Goal: Information Seeking & Learning: Learn about a topic

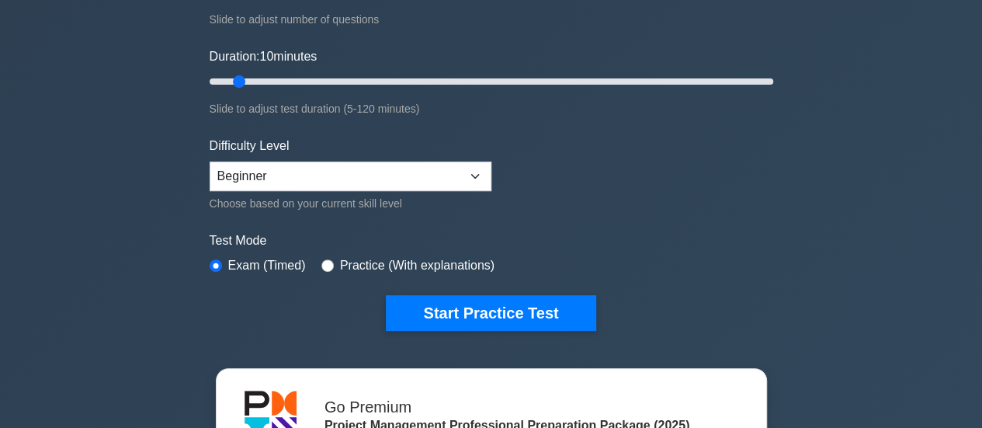
scroll to position [247, 0]
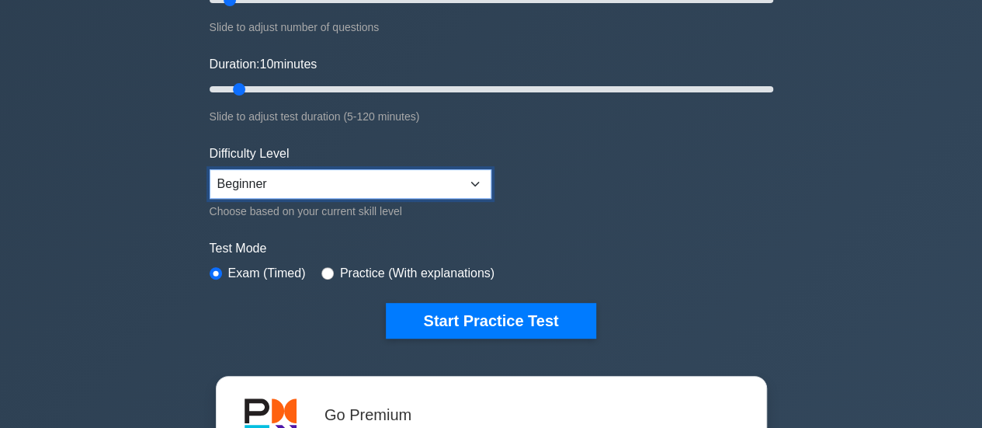
click at [478, 179] on select "Beginner Intermediate Expert" at bounding box center [351, 183] width 282 height 29
select select "expert"
click at [210, 169] on select "Beginner Intermediate Expert" at bounding box center [351, 183] width 282 height 29
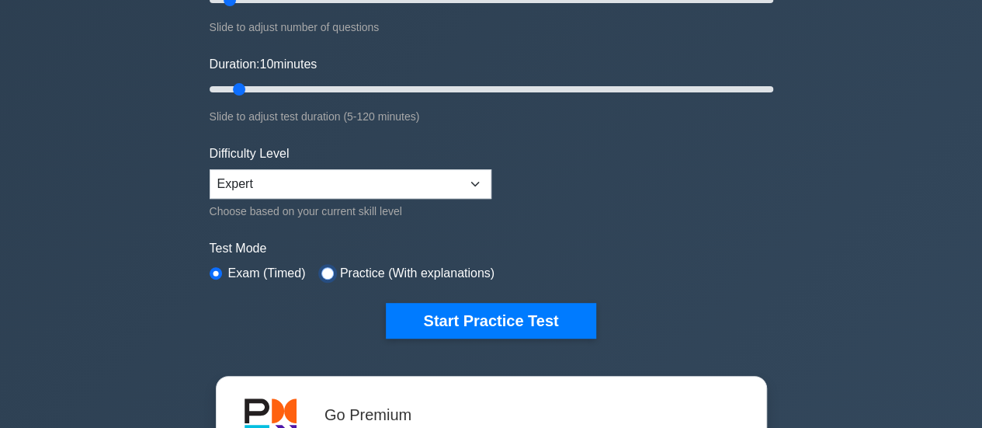
click at [327, 272] on input "radio" at bounding box center [327, 273] width 12 height 12
radio input "true"
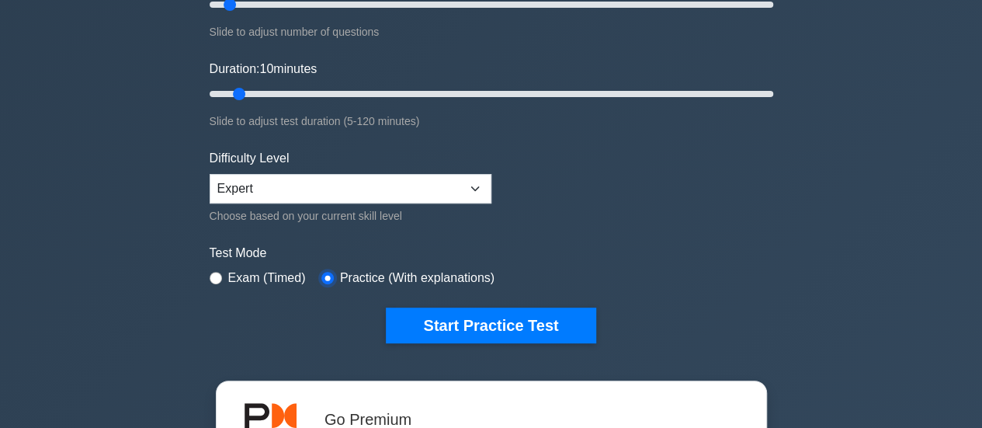
scroll to position [267, 0]
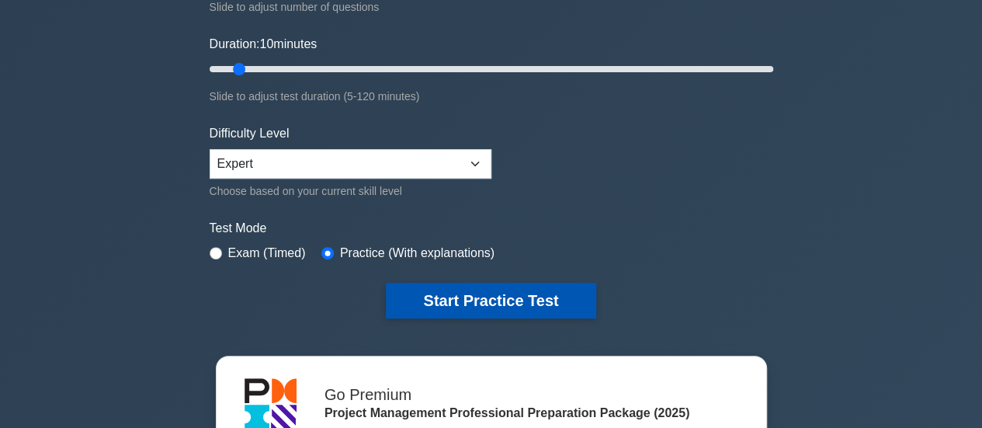
click at [553, 305] on button "Start Practice Test" at bounding box center [491, 301] width 210 height 36
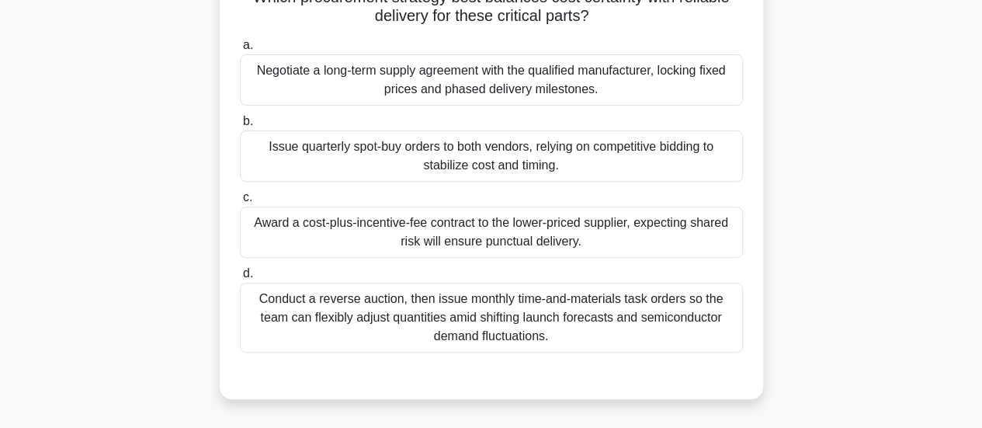
scroll to position [198, 0]
click at [357, 74] on div "Negotiate a long-term supply agreement with the qualified manufacturer, locking…" at bounding box center [491, 80] width 503 height 51
click at [240, 51] on input "a. Negotiate a long-term supply agreement with the qualified manufacturer, lock…" at bounding box center [240, 46] width 0 height 10
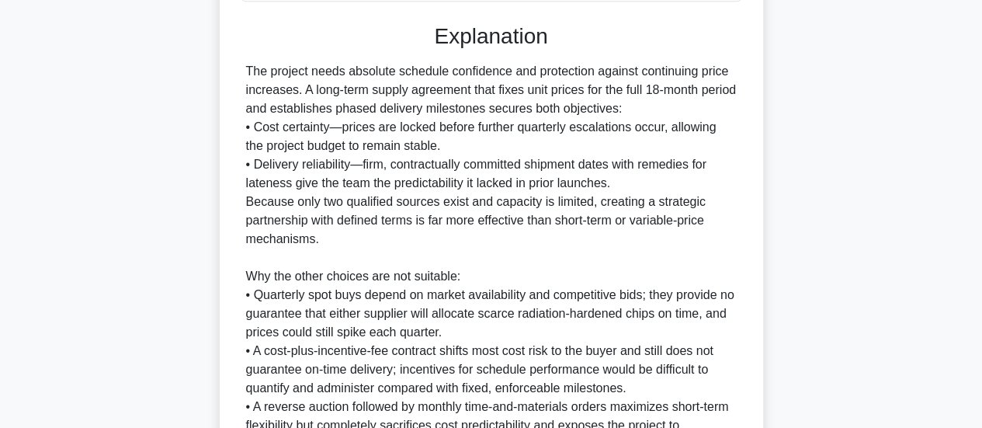
scroll to position [713, 0]
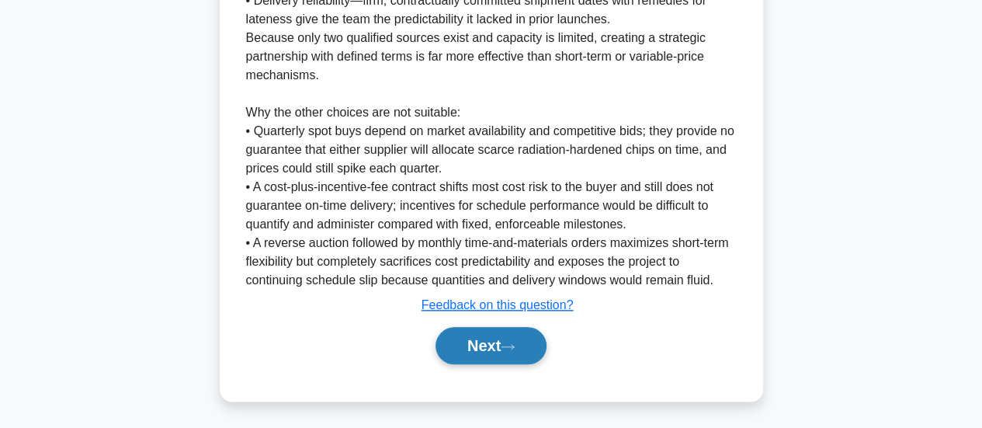
click at [478, 356] on button "Next" at bounding box center [490, 345] width 111 height 37
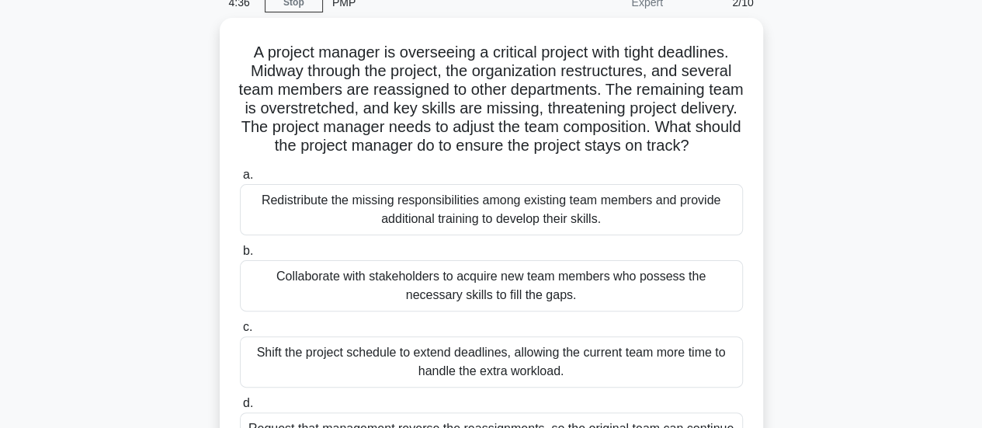
scroll to position [67, 0]
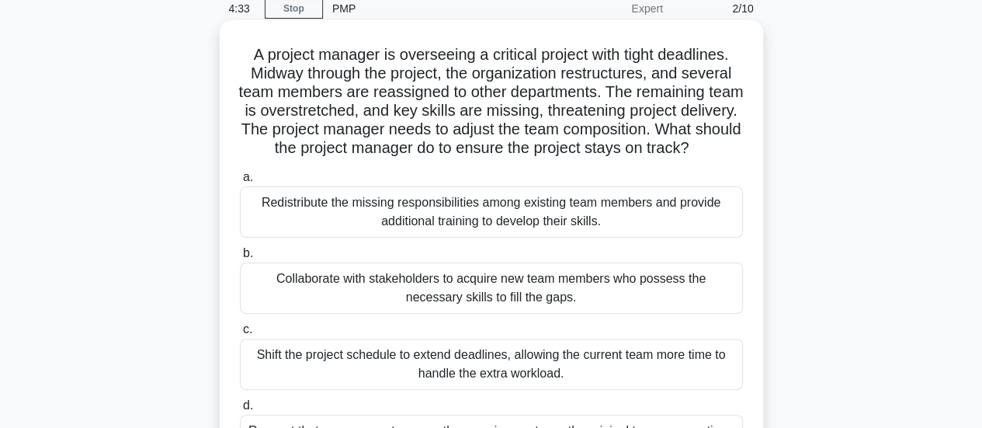
click at [591, 311] on div "Collaborate with stakeholders to acquire new team members who possess the neces…" at bounding box center [491, 287] width 503 height 51
click at [240, 258] on input "b. Collaborate with stakeholders to acquire new team members who possess the ne…" at bounding box center [240, 253] width 0 height 10
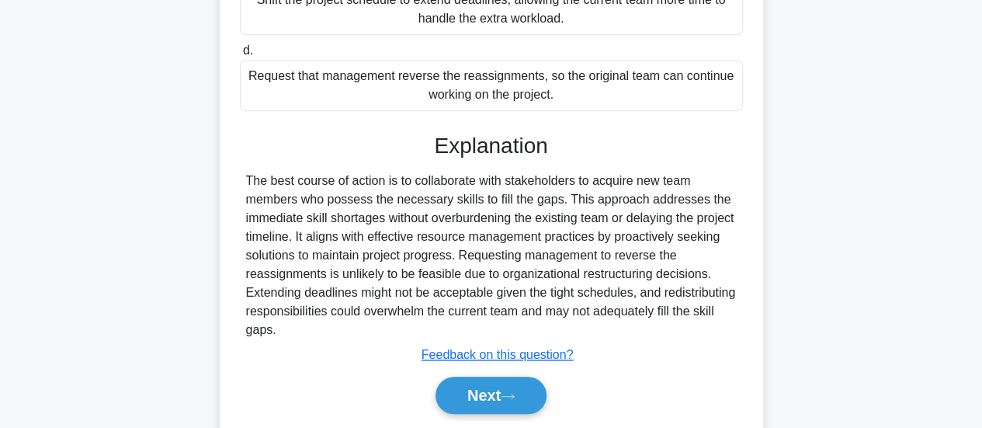
scroll to position [436, 0]
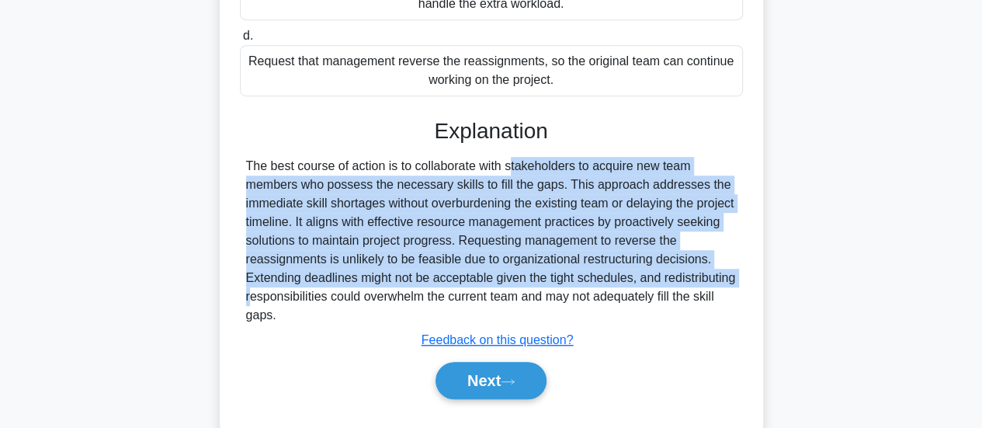
drag, startPoint x: 417, startPoint y: 188, endPoint x: 725, endPoint y: 339, distance: 343.3
click at [725, 324] on div "The best course of action is to collaborate with stakeholders to acquire new te…" at bounding box center [491, 241] width 491 height 168
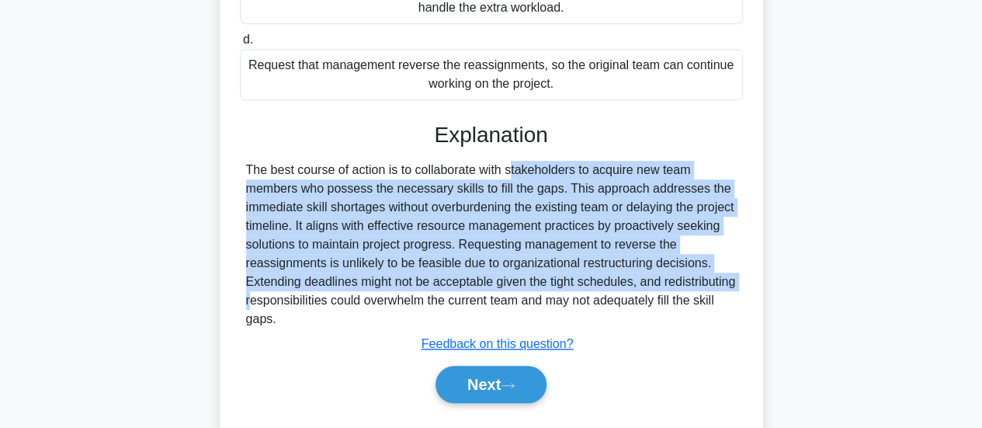
scroll to position [490, 0]
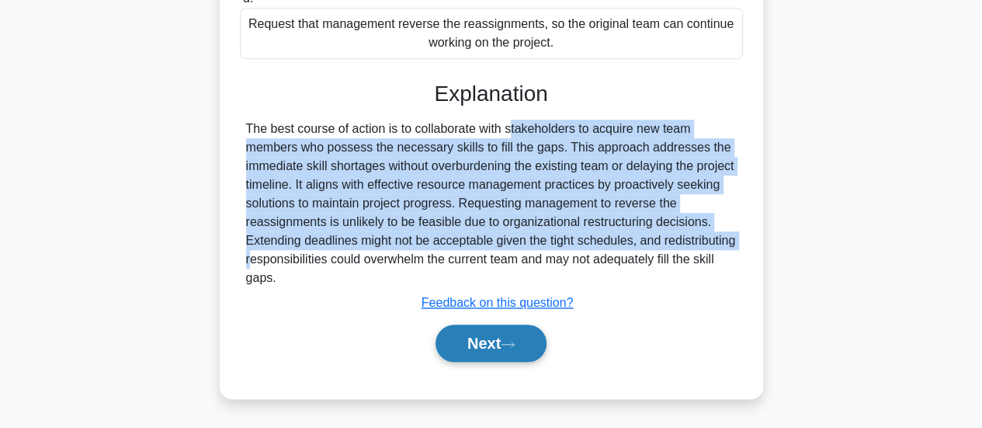
click at [480, 344] on button "Next" at bounding box center [490, 342] width 111 height 37
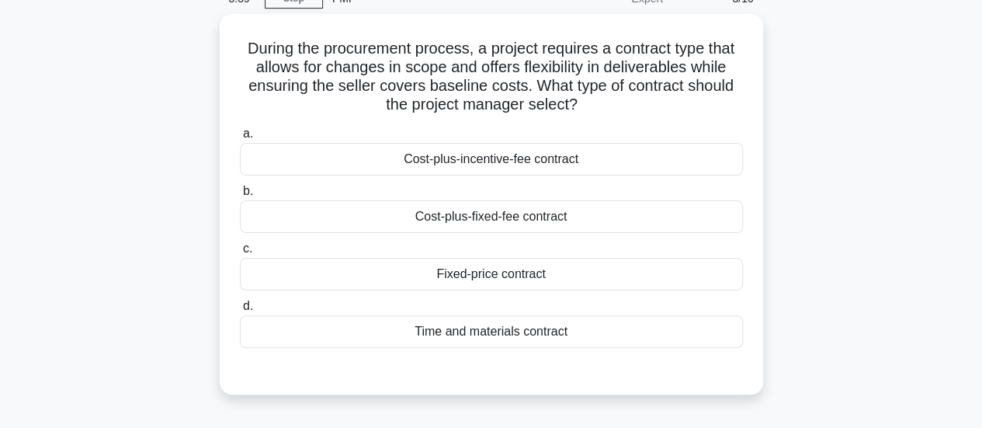
scroll to position [78, 0]
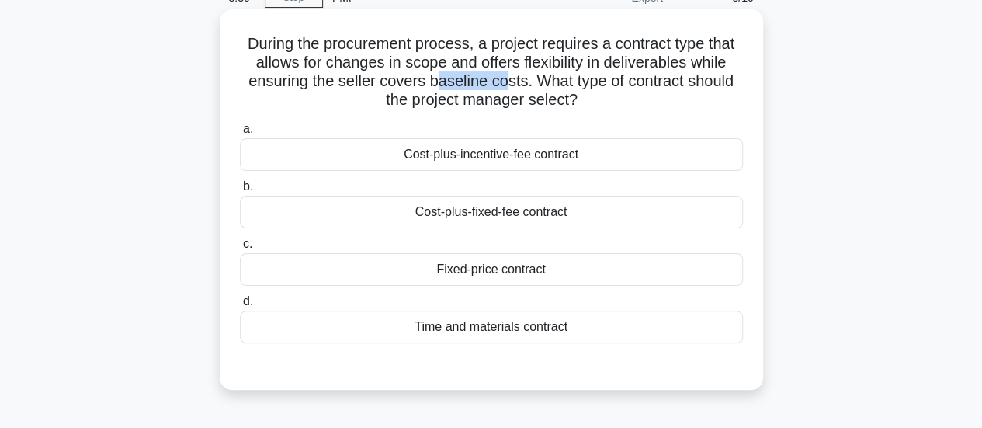
drag, startPoint x: 436, startPoint y: 82, endPoint x: 503, endPoint y: 85, distance: 66.8
click at [503, 85] on h5 "During the procurement process, a project requires a contract type that allows …" at bounding box center [491, 72] width 506 height 76
click at [455, 219] on div "Cost-plus-fixed-fee contract" at bounding box center [491, 212] width 503 height 33
click at [240, 192] on input "b. Cost-plus-fixed-fee contract" at bounding box center [240, 187] width 0 height 10
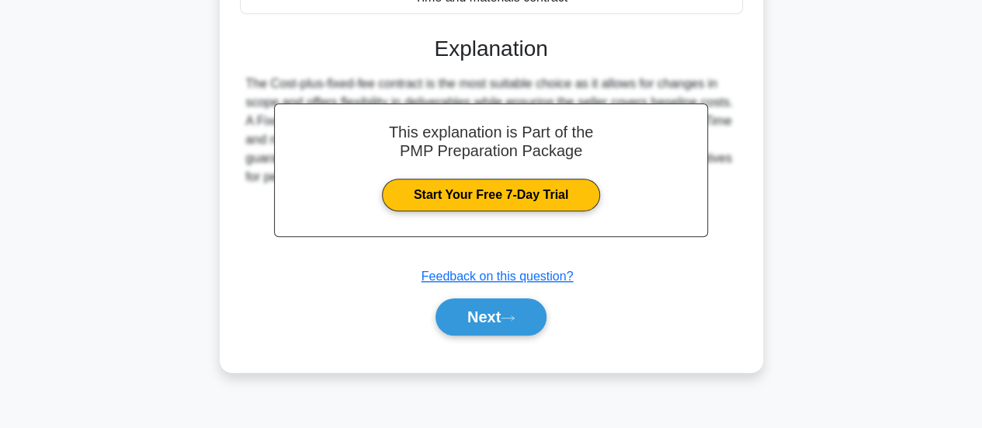
scroll to position [355, 0]
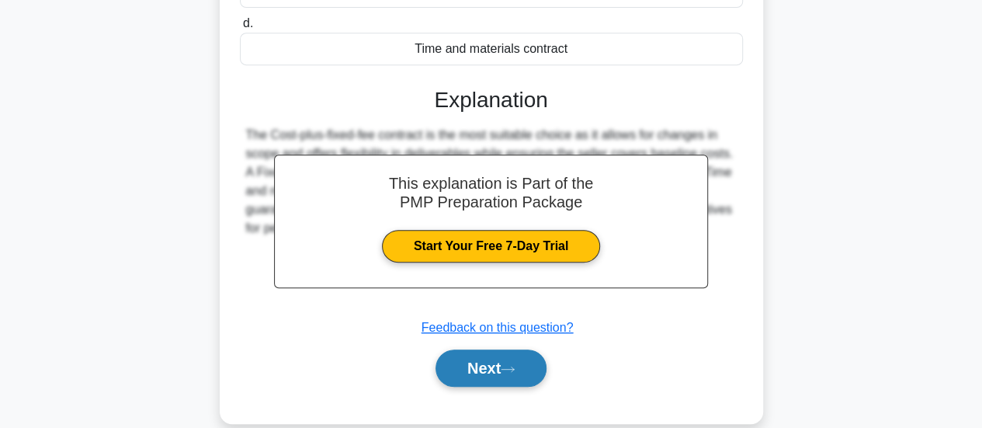
click at [511, 378] on button "Next" at bounding box center [490, 367] width 111 height 37
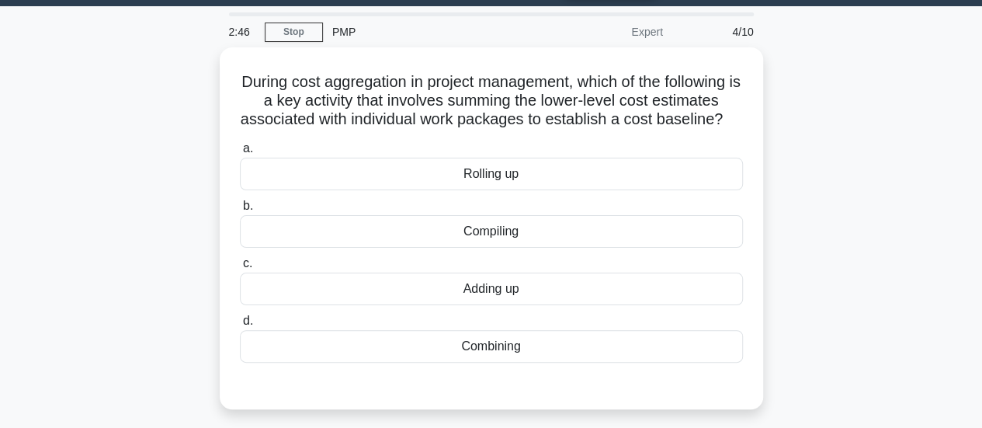
scroll to position [28, 0]
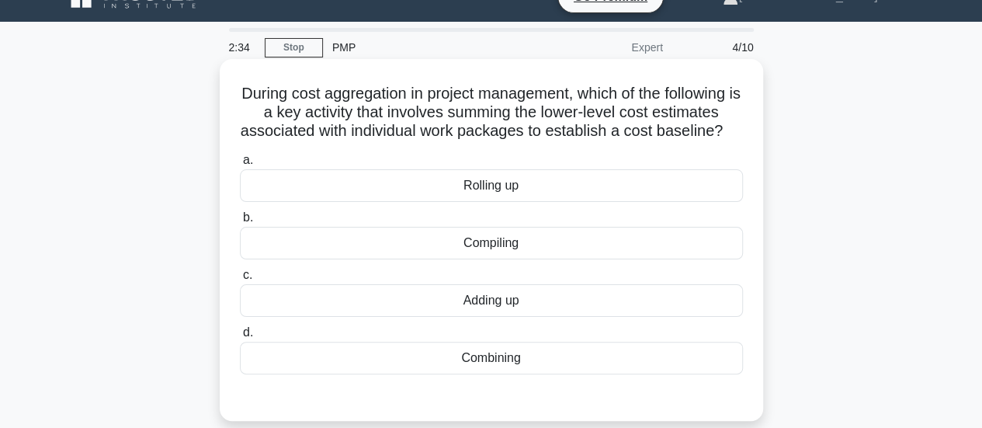
drag, startPoint x: 263, startPoint y: 116, endPoint x: 620, endPoint y: 155, distance: 359.1
click at [620, 141] on h5 "During cost aggregation in project management, which of the following is a key …" at bounding box center [491, 112] width 506 height 57
click at [631, 116] on h5 "During cost aggregation in project management, which of the following is a key …" at bounding box center [491, 112] width 506 height 57
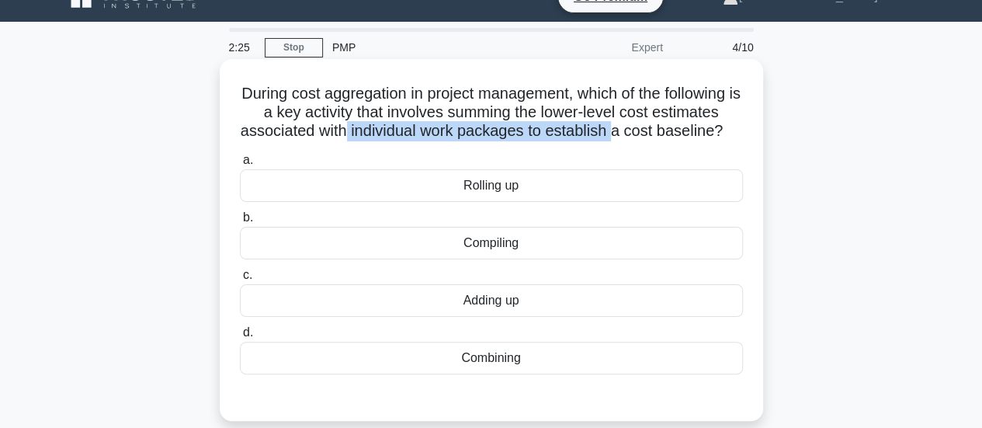
drag, startPoint x: 352, startPoint y: 134, endPoint x: 628, endPoint y: 132, distance: 276.3
click at [628, 132] on h5 "During cost aggregation in project management, which of the following is a key …" at bounding box center [491, 112] width 506 height 57
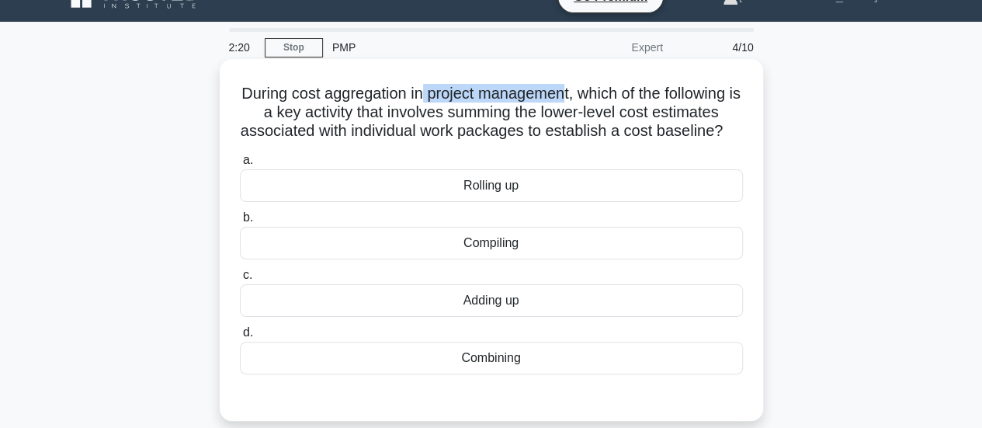
drag, startPoint x: 424, startPoint y: 94, endPoint x: 577, endPoint y: 87, distance: 153.8
click at [577, 87] on h5 "During cost aggregation in project management, which of the following is a key …" at bounding box center [491, 112] width 506 height 57
click at [312, 114] on h5 "During cost aggregation in project management, which of the following is a key …" at bounding box center [491, 112] width 506 height 57
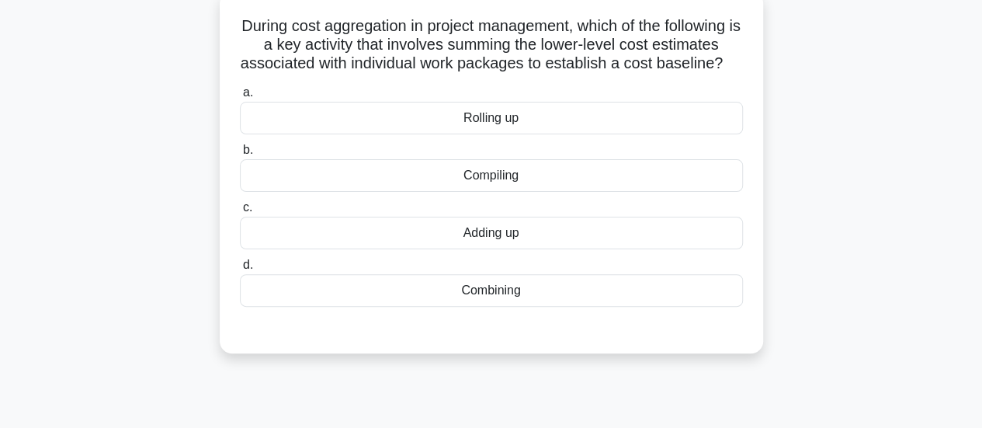
scroll to position [103, 0]
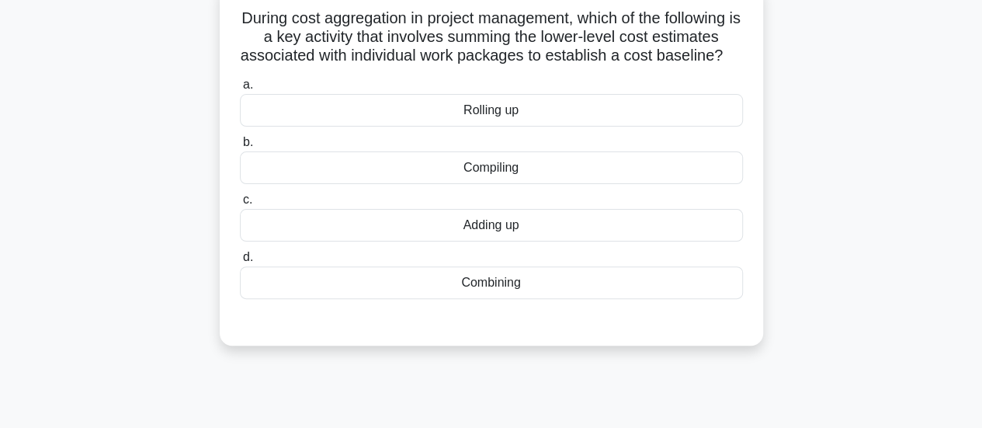
click at [489, 127] on div "Rolling up" at bounding box center [491, 110] width 503 height 33
click at [240, 90] on input "a. Rolling up" at bounding box center [240, 85] width 0 height 10
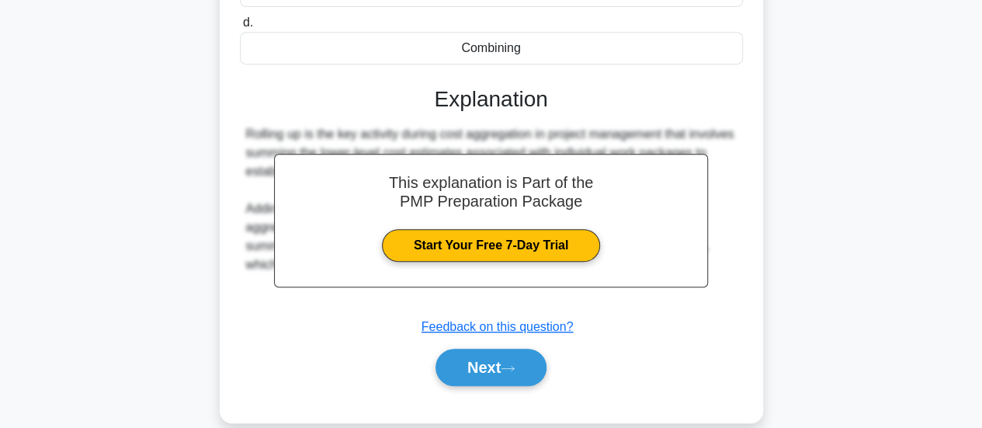
scroll to position [411, 0]
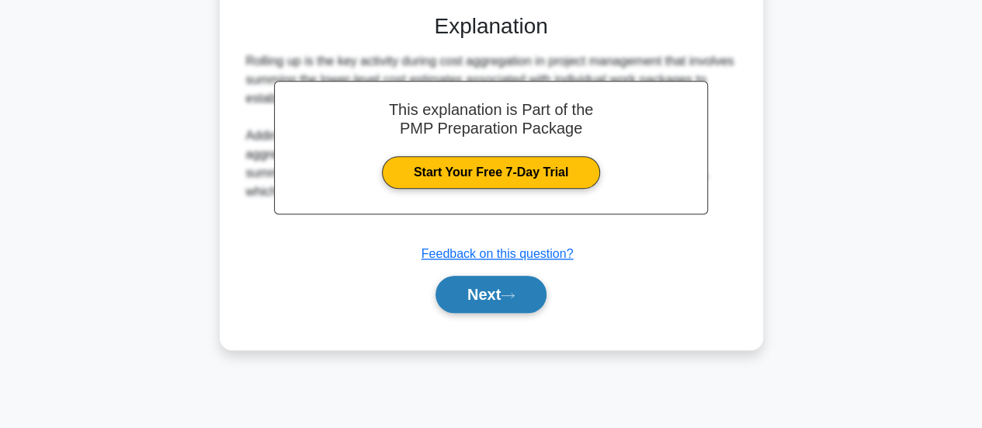
click at [487, 308] on button "Next" at bounding box center [490, 294] width 111 height 37
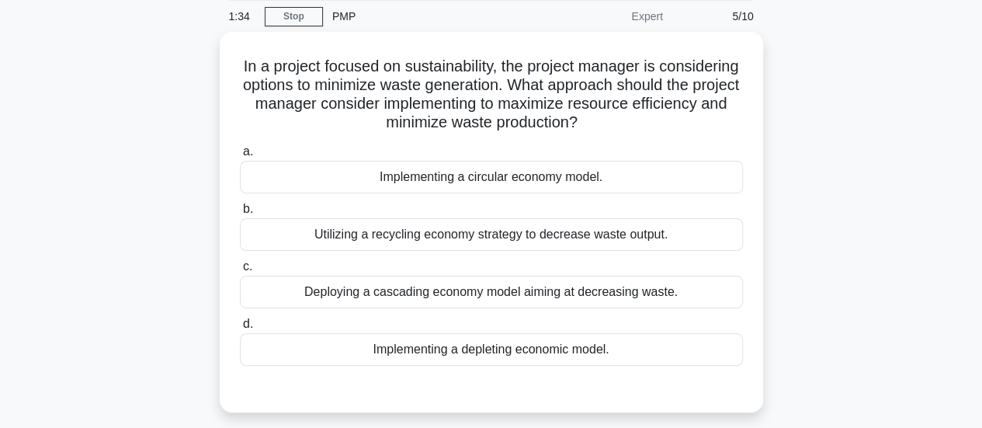
scroll to position [57, 0]
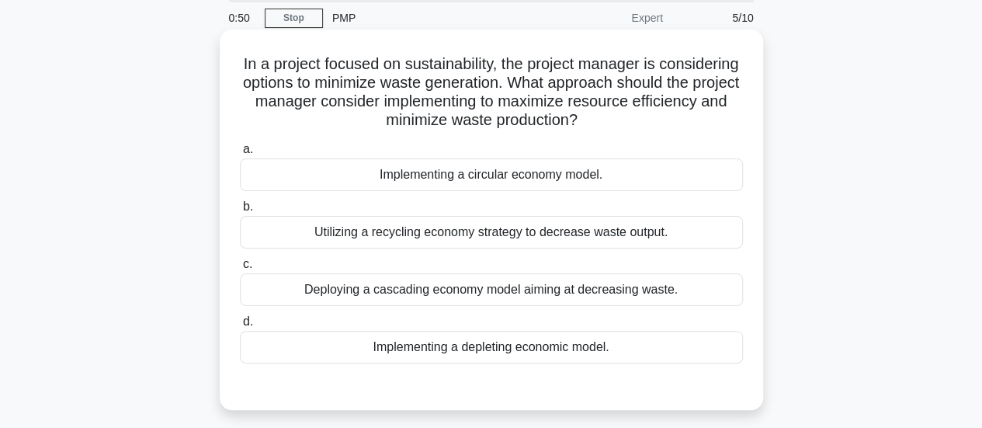
click at [518, 285] on div "Deploying a cascading economy model aiming at decreasing waste." at bounding box center [491, 289] width 503 height 33
click at [240, 269] on input "c. Deploying a cascading economy model aiming at decreasing waste." at bounding box center [240, 264] width 0 height 10
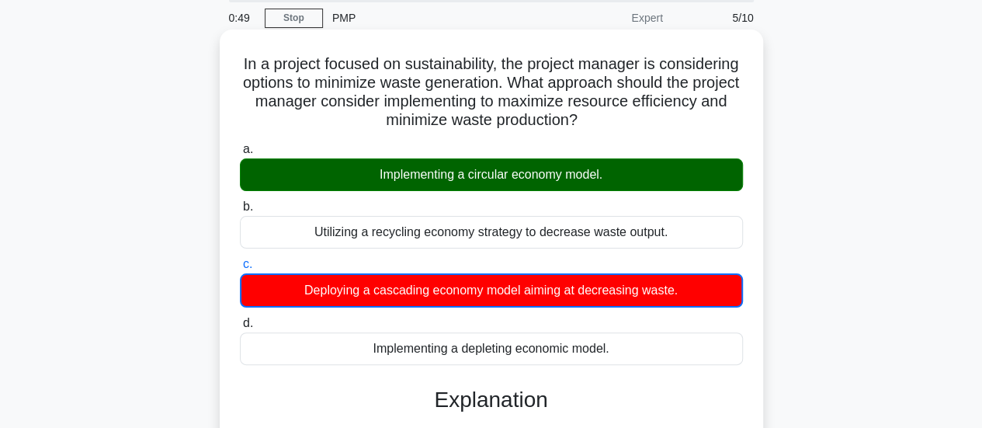
click at [415, 244] on div "Utilizing a recycling economy strategy to decrease waste output." at bounding box center [491, 232] width 503 height 33
click at [240, 212] on input "b. Utilizing a recycling economy strategy to decrease waste output." at bounding box center [240, 207] width 0 height 10
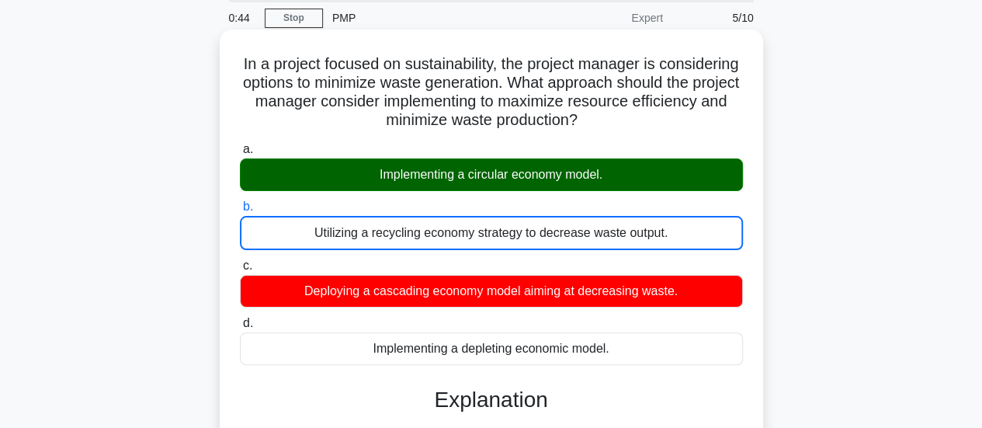
click at [486, 159] on div "Implementing a circular economy model." at bounding box center [491, 174] width 503 height 33
click at [240, 154] on input "a. Implementing a circular economy model." at bounding box center [240, 149] width 0 height 10
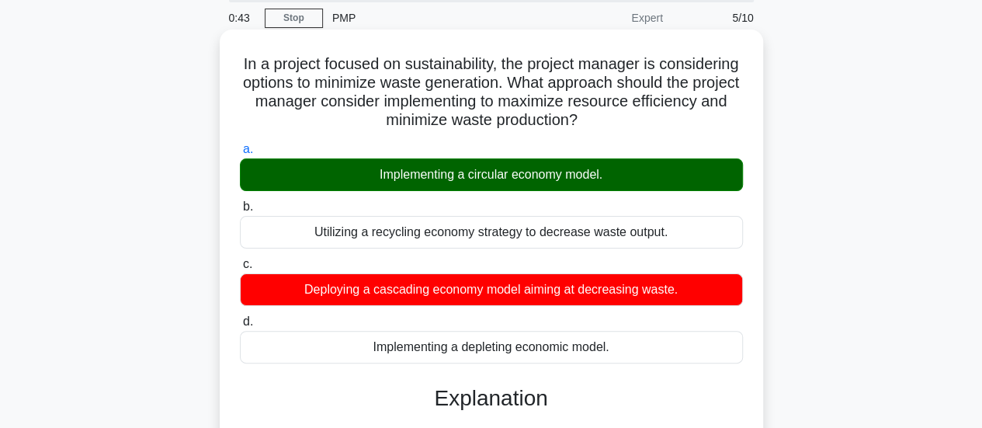
click at [712, 111] on h5 "In a project focused on sustainability, the project manager is considering opti…" at bounding box center [491, 92] width 506 height 76
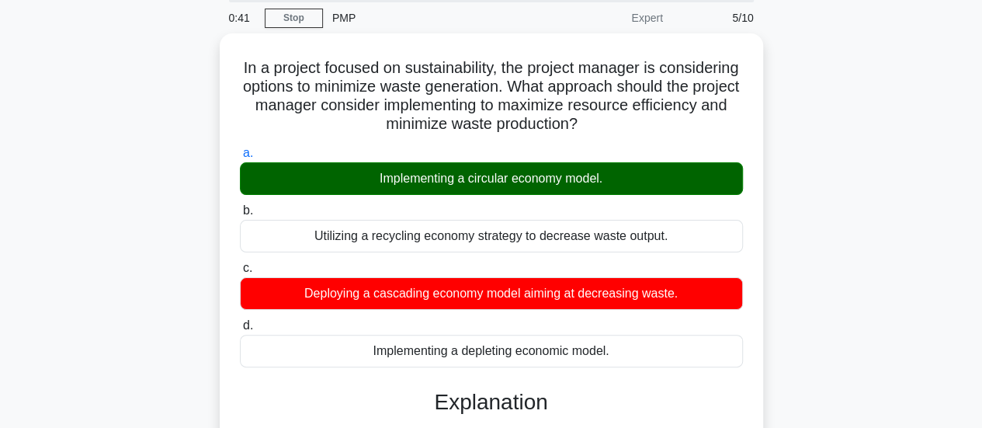
click at [796, 182] on div "In a project focused on sustainability, the project manager is considering opti…" at bounding box center [491, 351] width 885 height 636
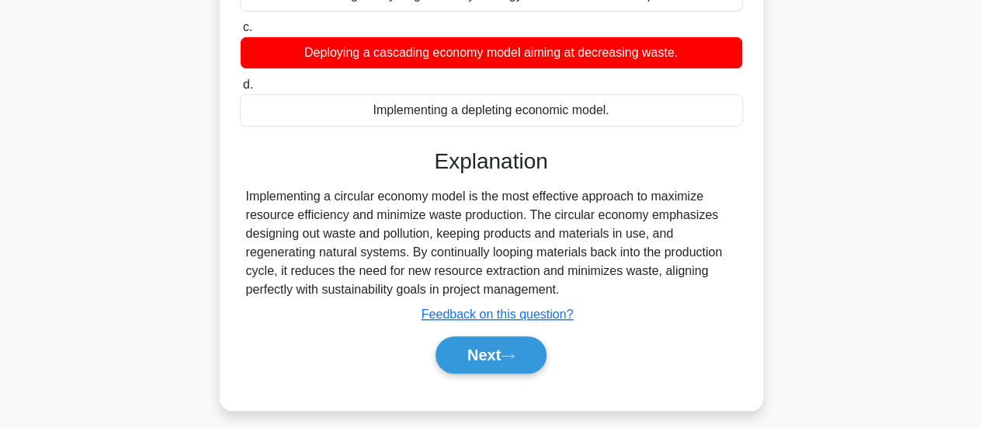
scroll to position [411, 0]
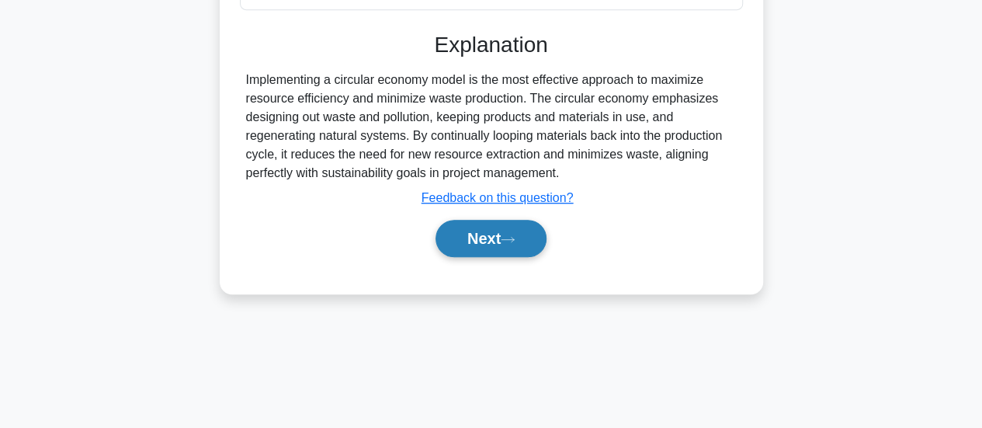
click at [511, 248] on button "Next" at bounding box center [490, 238] width 111 height 37
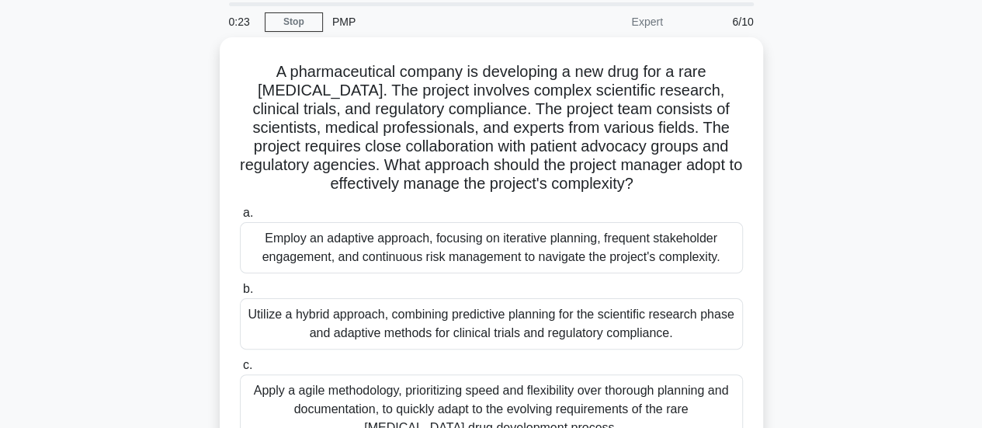
scroll to position [64, 0]
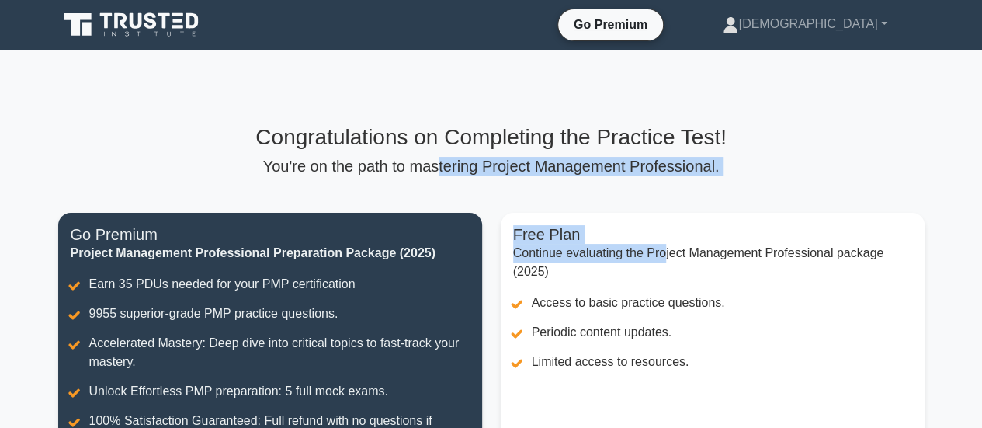
drag, startPoint x: 443, startPoint y: 168, endPoint x: 661, endPoint y: 179, distance: 218.4
click at [661, 179] on div "Congratulations on Completing the Practice Test! You're on the path to masterin…" at bounding box center [491, 360] width 885 height 472
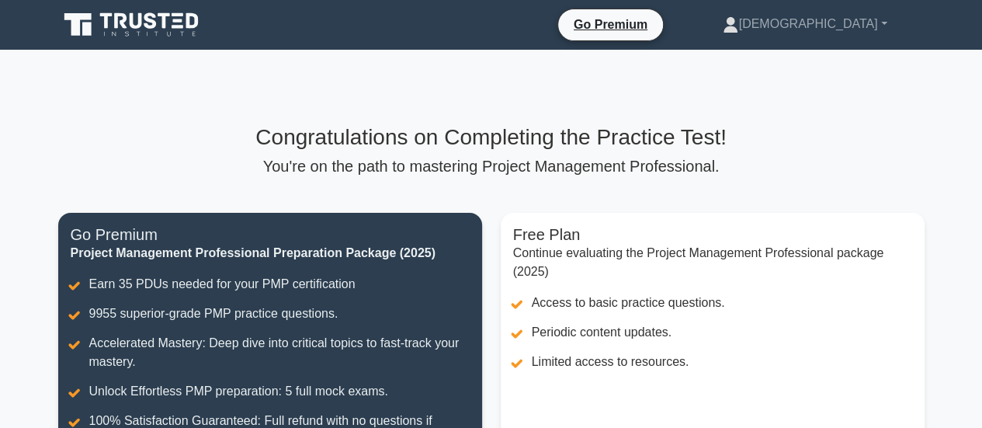
click at [861, 133] on h3 "Congratulations on Completing the Practice Test!" at bounding box center [491, 137] width 866 height 26
